Goal: Navigation & Orientation: Find specific page/section

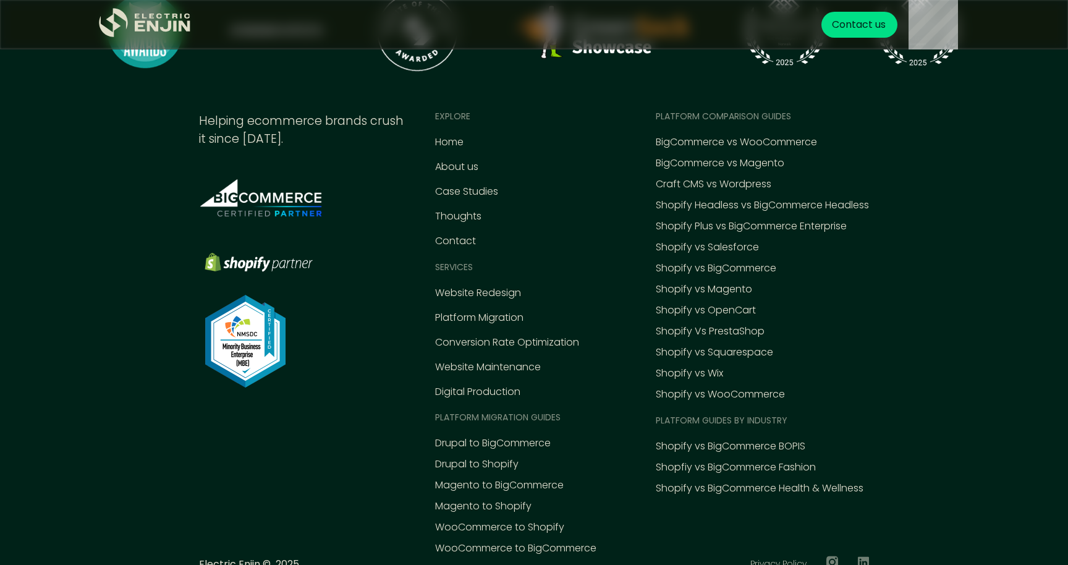
scroll to position [5732, 0]
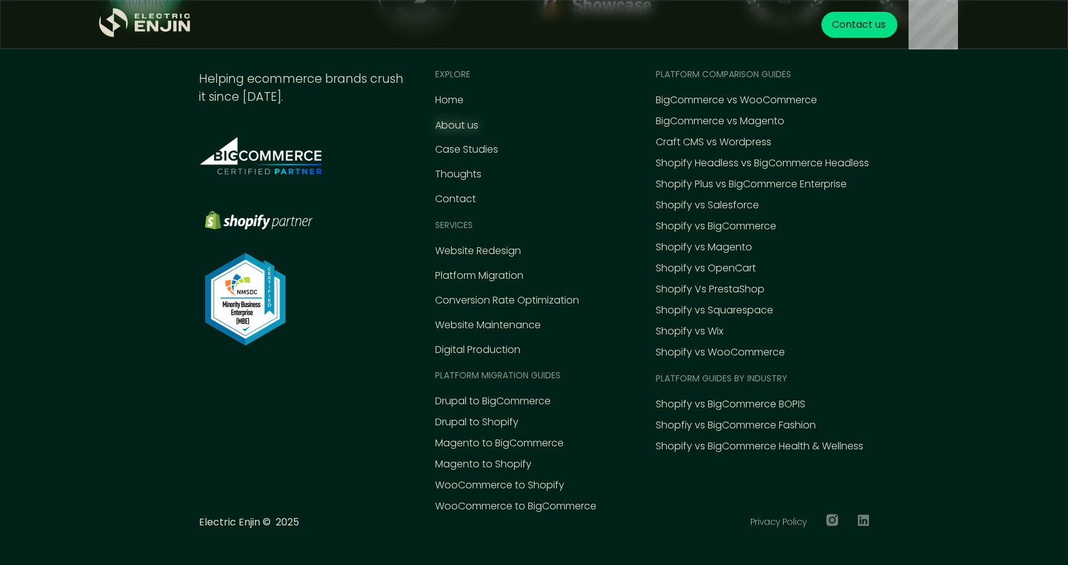
click at [453, 123] on div "About us" at bounding box center [456, 125] width 43 height 15
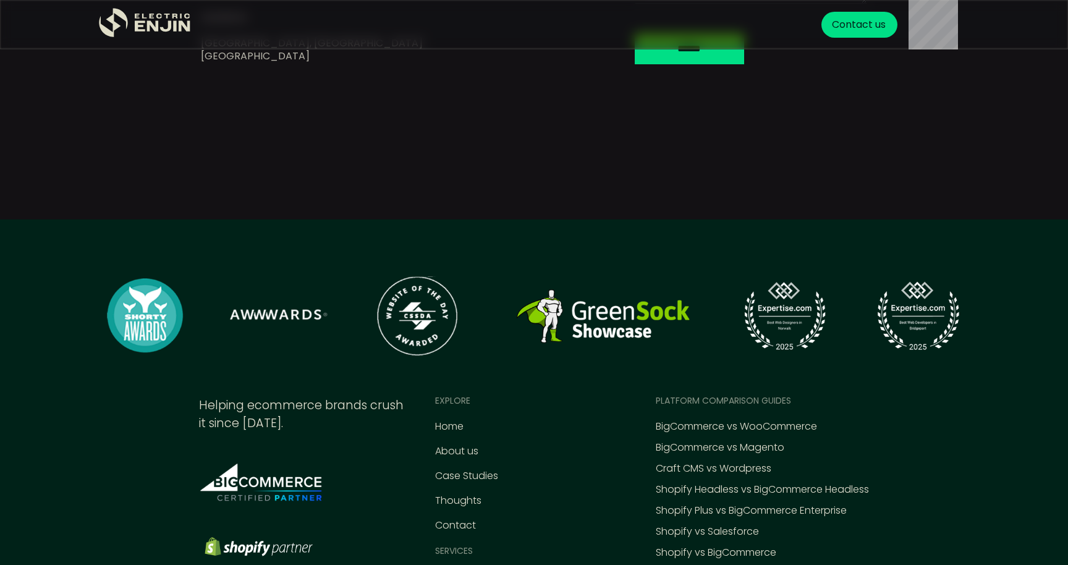
scroll to position [5017, 0]
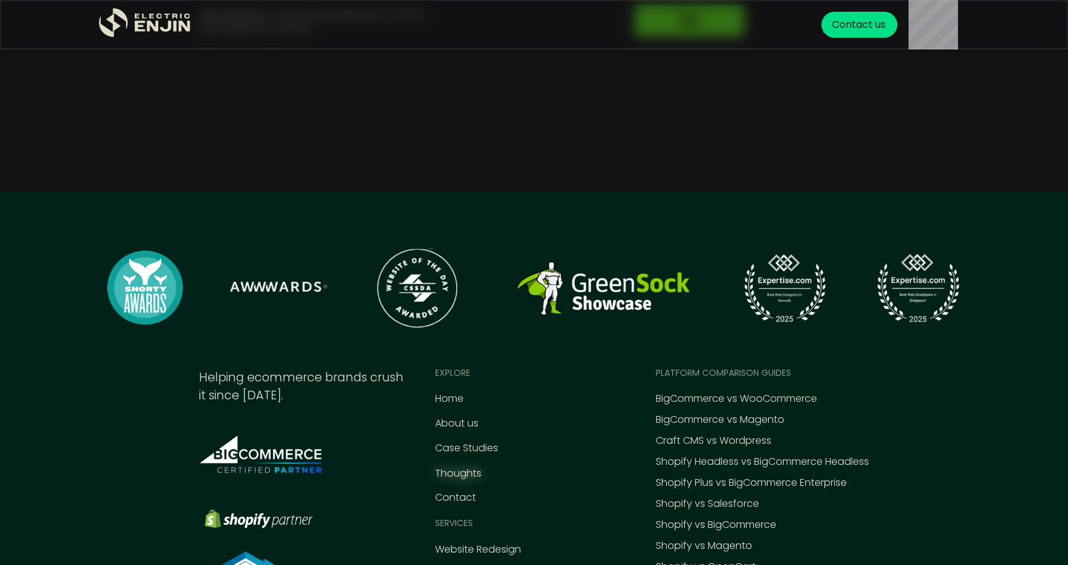
click at [455, 466] on div "Thoughts" at bounding box center [458, 473] width 46 height 15
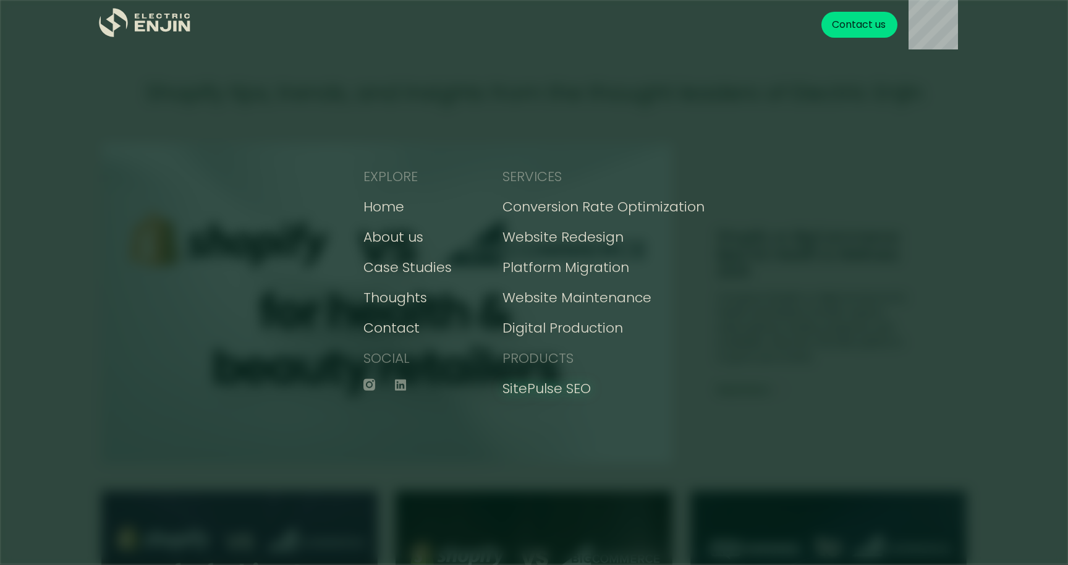
click at [573, 387] on div "SitePulse SEO" at bounding box center [546, 388] width 88 height 20
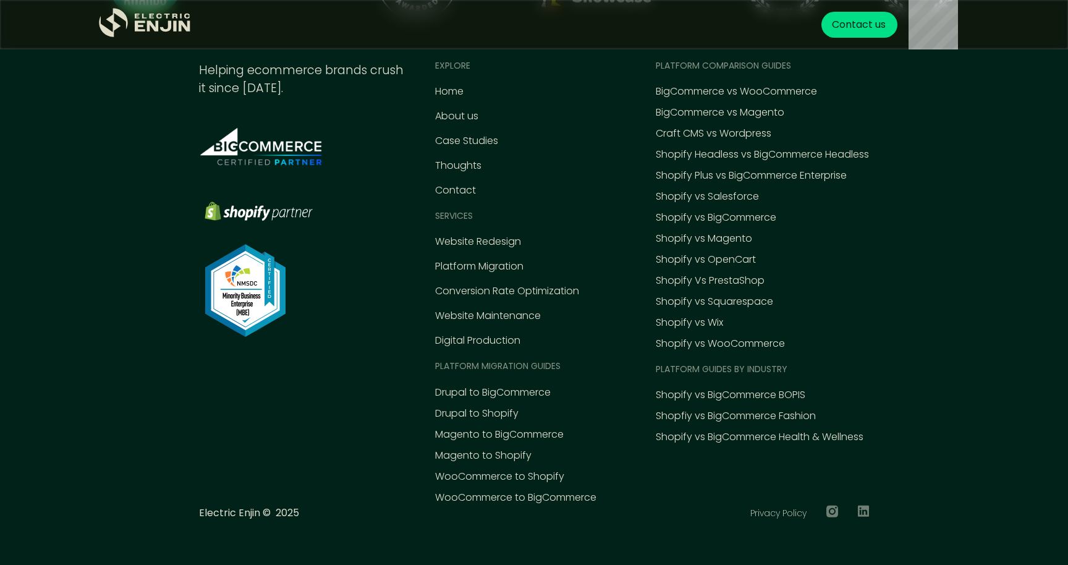
scroll to position [1872, 0]
